Goal: Find specific page/section: Find specific page/section

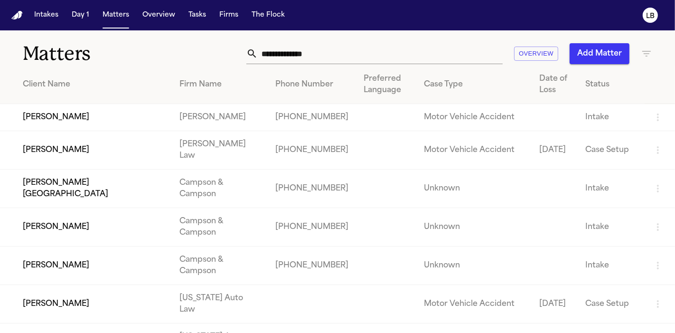
click at [301, 53] on input "text" at bounding box center [380, 53] width 245 height 21
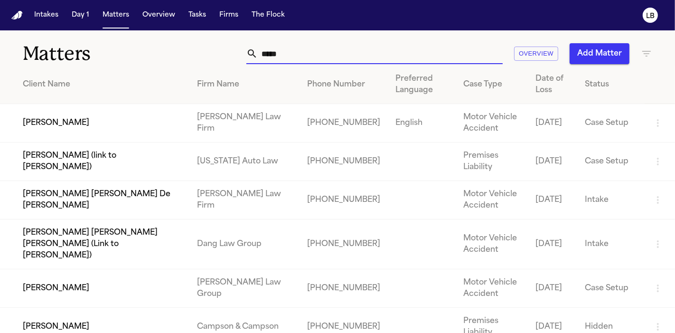
type input "*****"
click at [69, 129] on td "[PERSON_NAME]" at bounding box center [94, 123] width 189 height 38
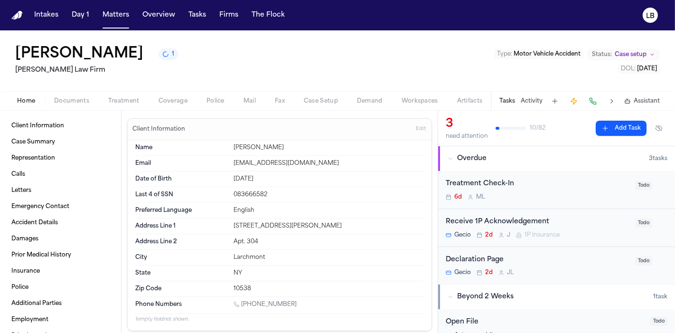
click at [78, 101] on span "Documents" at bounding box center [71, 101] width 35 height 8
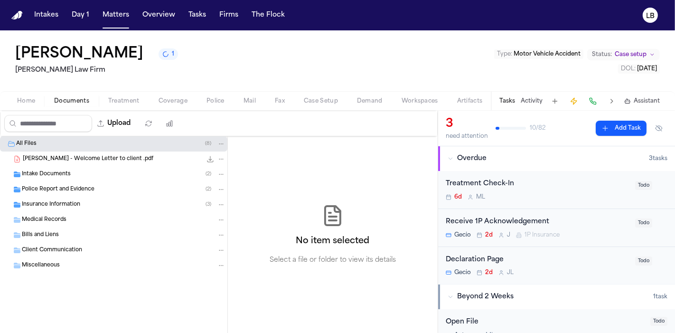
click at [46, 175] on span "Intake Documents" at bounding box center [46, 174] width 49 height 8
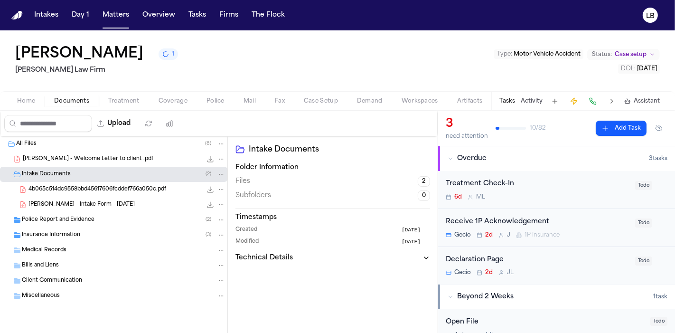
click at [54, 222] on span "Police Report and Evidence" at bounding box center [58, 220] width 73 height 8
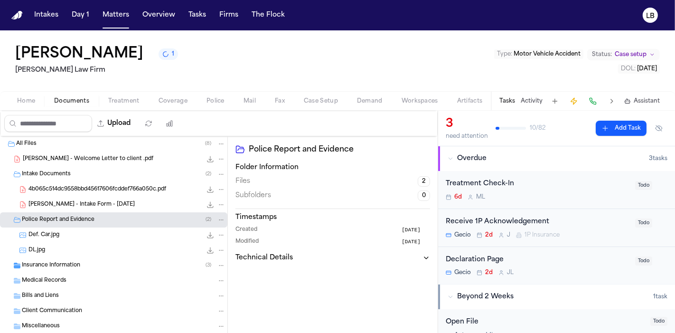
click at [61, 207] on span "[PERSON_NAME] - Intake Form - [DATE]" at bounding box center [81, 205] width 106 height 8
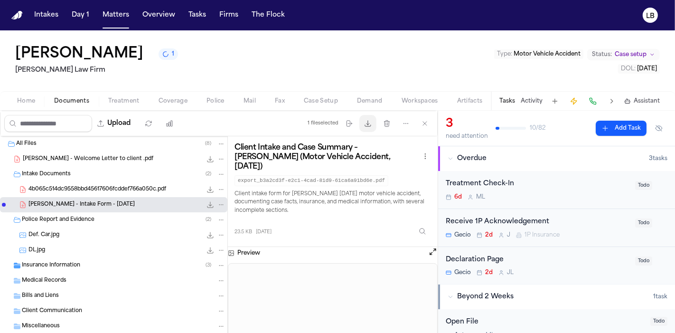
click at [367, 128] on span "button" at bounding box center [367, 123] width 21 height 21
click at [120, 13] on span "button" at bounding box center [116, 15] width 34 height 21
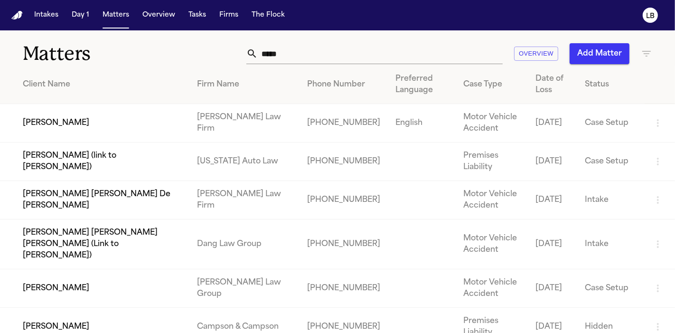
click at [314, 50] on input "*****" at bounding box center [380, 53] width 245 height 21
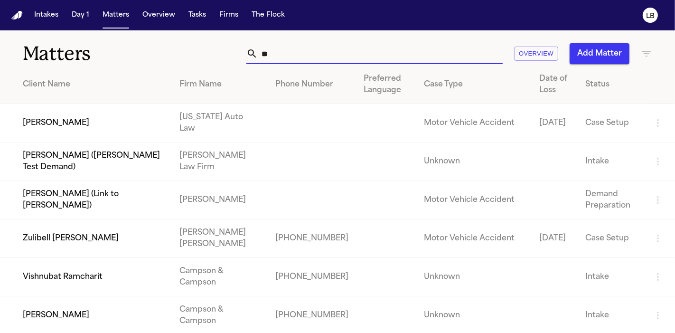
type input "*"
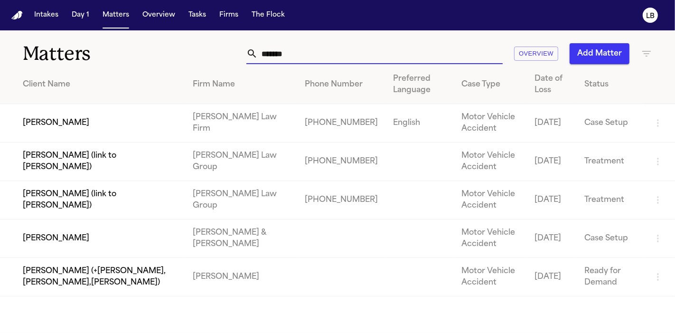
type input "*******"
click at [92, 198] on td "[PERSON_NAME] (link to [PERSON_NAME])" at bounding box center [92, 200] width 185 height 38
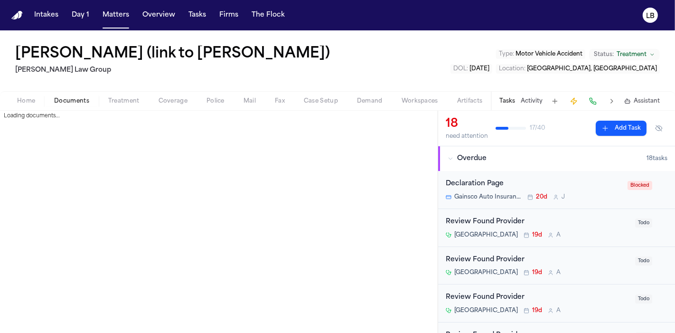
click at [65, 98] on span "Documents" at bounding box center [71, 101] width 35 height 8
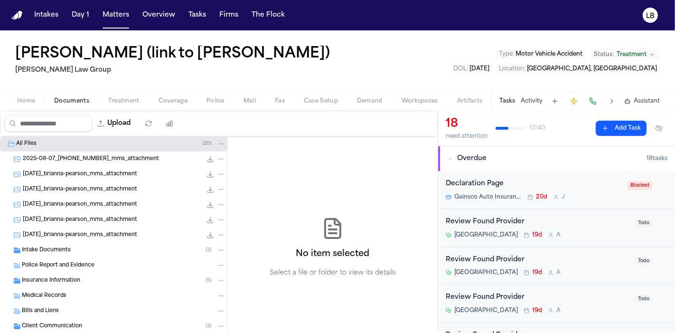
scroll to position [37, 0]
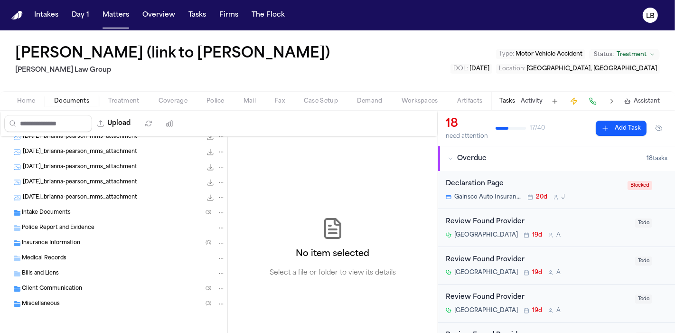
click at [54, 209] on span "Intake Documents" at bounding box center [46, 213] width 49 height 8
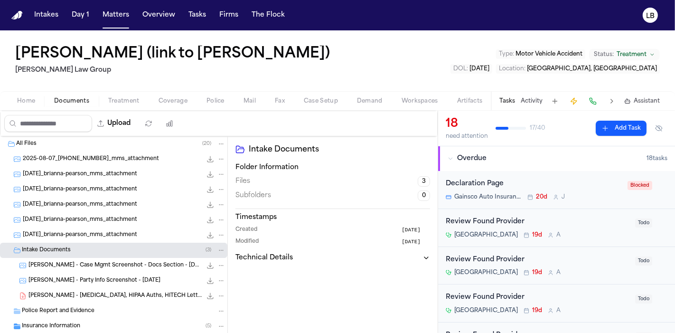
scroll to position [0, 0]
click at [31, 97] on span "Home" at bounding box center [26, 101] width 18 height 8
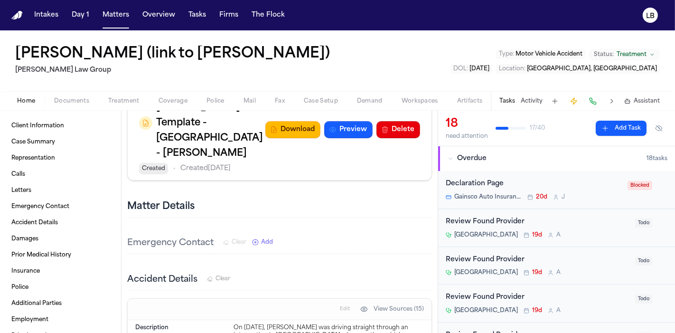
scroll to position [1417, 0]
